Goal: Information Seeking & Learning: Find specific page/section

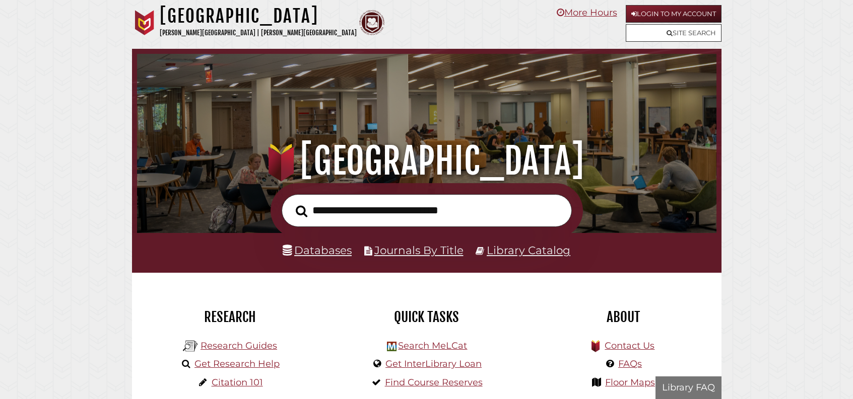
scroll to position [191, 574]
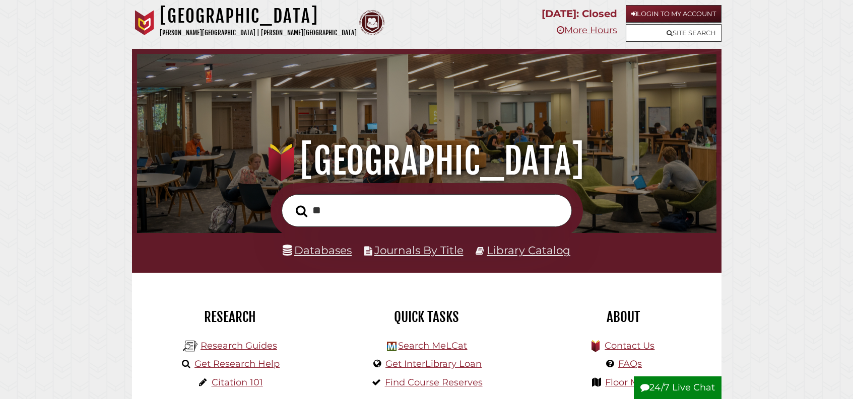
type input "*"
click at [315, 255] on link "Databases" at bounding box center [317, 250] width 69 height 13
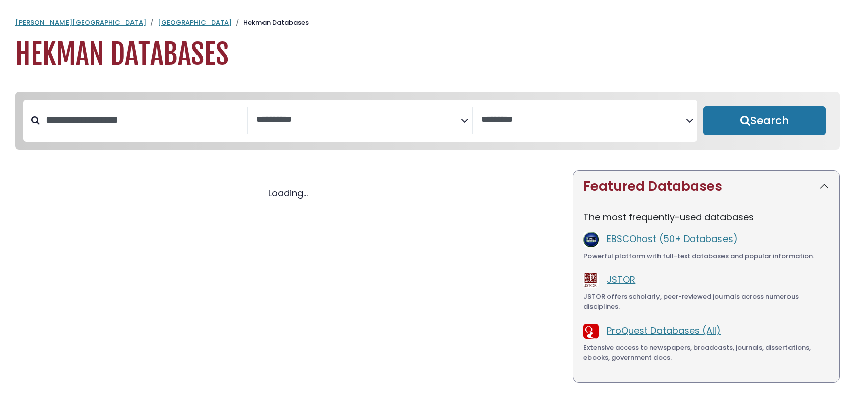
select select "Database Subject Filter"
select select "Database Vendors Filter"
select select "Database Subject Filter"
select select "Database Vendors Filter"
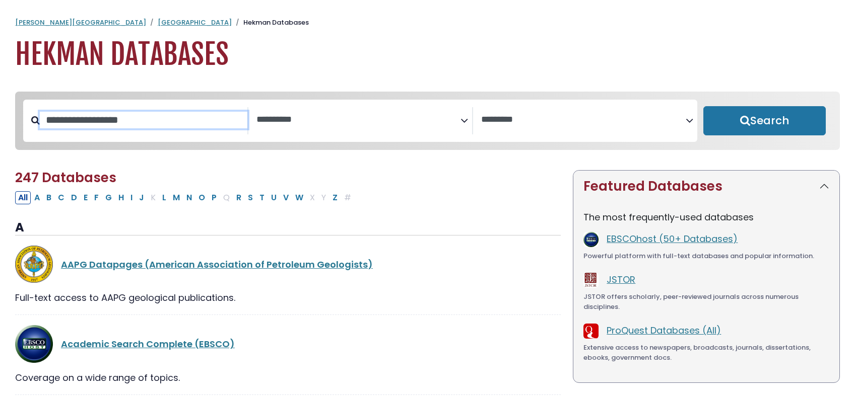
click at [185, 128] on input "Search database by title or keyword" at bounding box center [144, 120] width 208 height 17
type input "****"
click at [703, 106] on button "Search" at bounding box center [764, 120] width 123 height 29
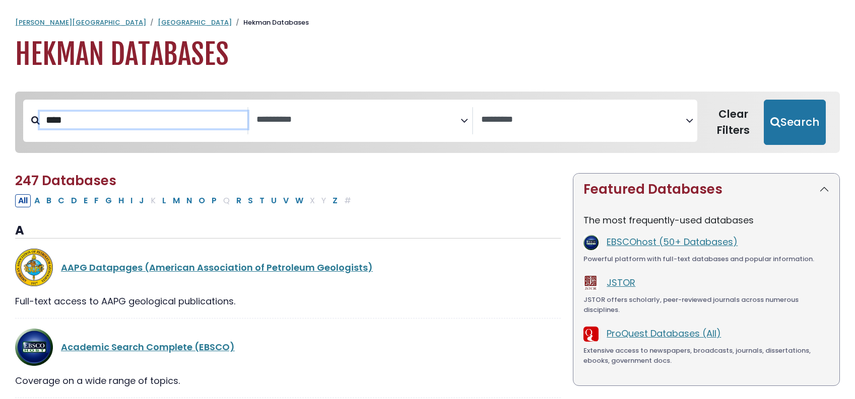
select select "Database Subject Filter"
select select "Database Vendors Filter"
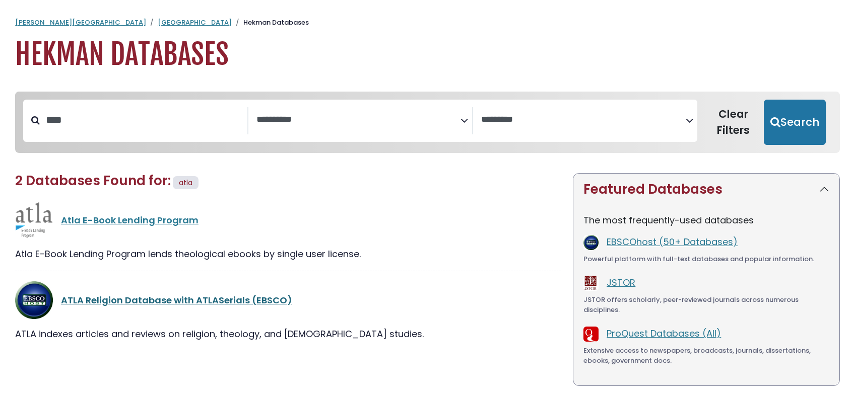
click at [157, 307] on link "ATLA Religion Database with ATLASerials (EBSCO)" at bounding box center [176, 300] width 231 height 13
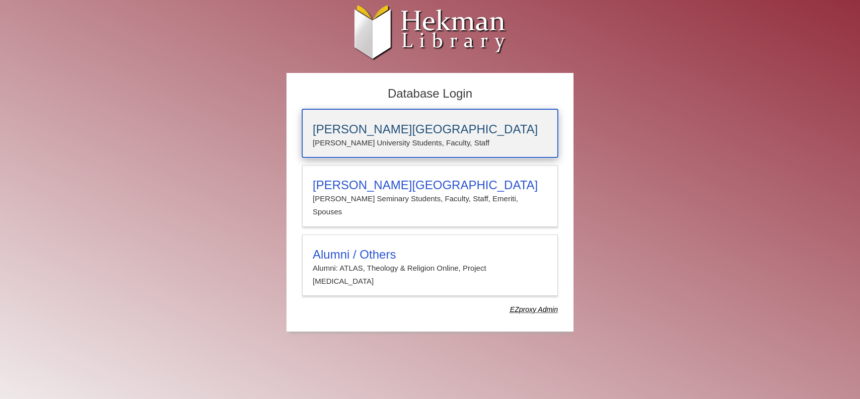
click at [351, 125] on h3 "[PERSON_NAME][GEOGRAPHIC_DATA]" at bounding box center [430, 129] width 235 height 14
